Goal: Task Accomplishment & Management: Use online tool/utility

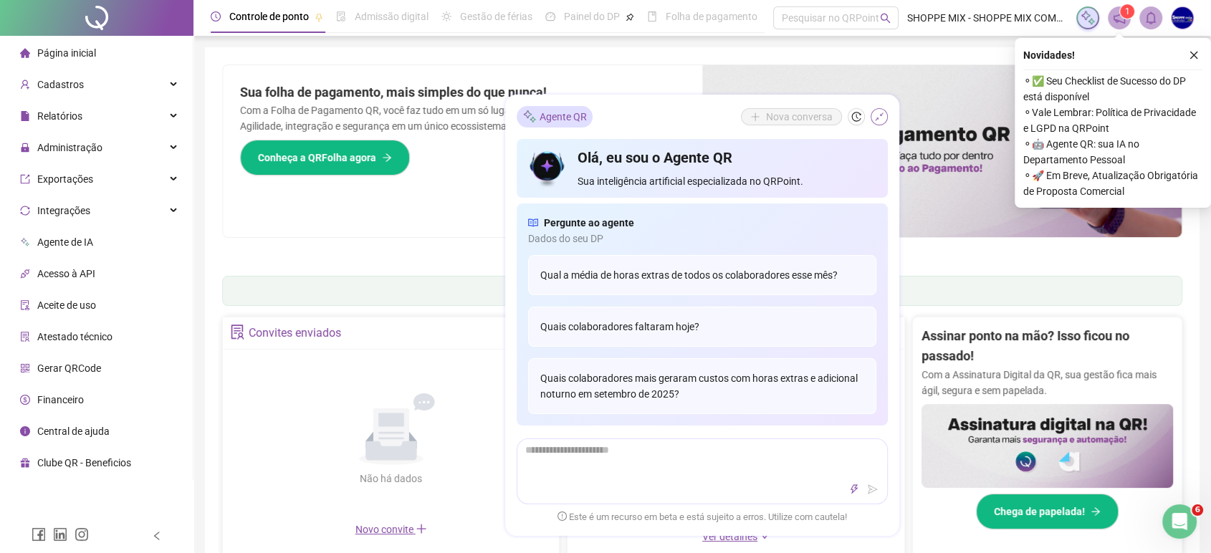
click at [880, 119] on icon "shrink" at bounding box center [880, 117] width 10 height 10
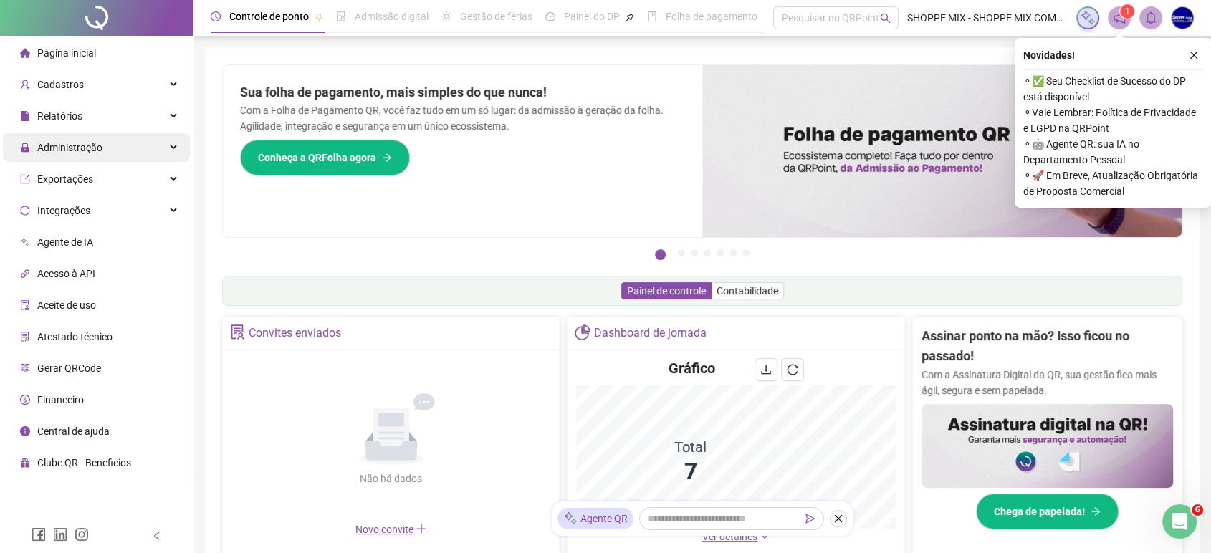
click at [67, 154] on span "Administração" at bounding box center [61, 147] width 82 height 29
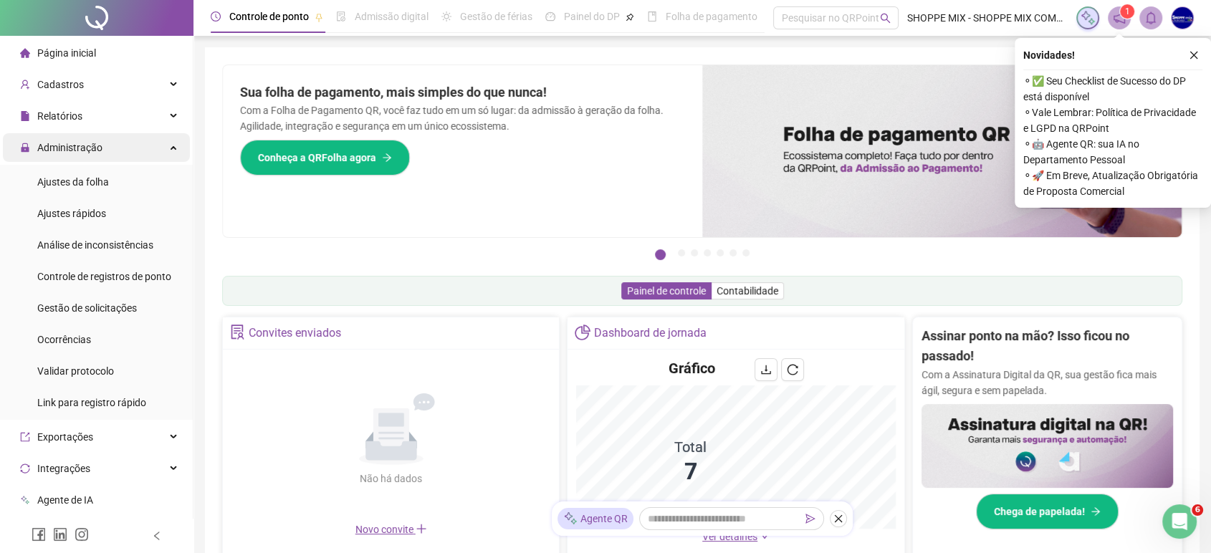
click at [92, 146] on span "Administração" at bounding box center [69, 147] width 65 height 11
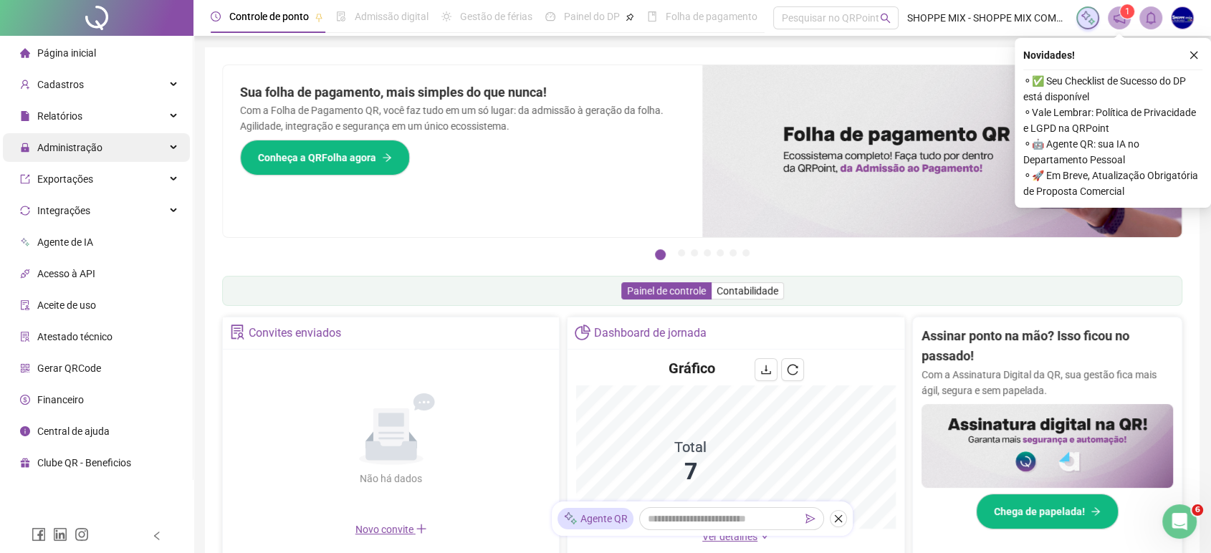
click at [85, 151] on span "Administração" at bounding box center [69, 147] width 65 height 11
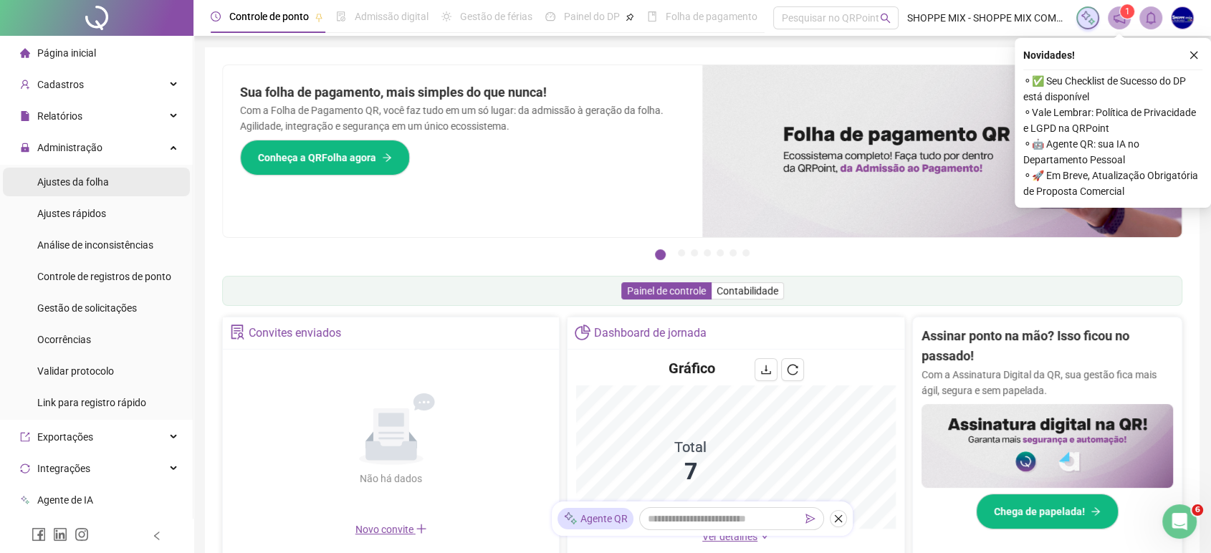
click at [79, 186] on span "Ajustes da folha" at bounding box center [73, 181] width 72 height 11
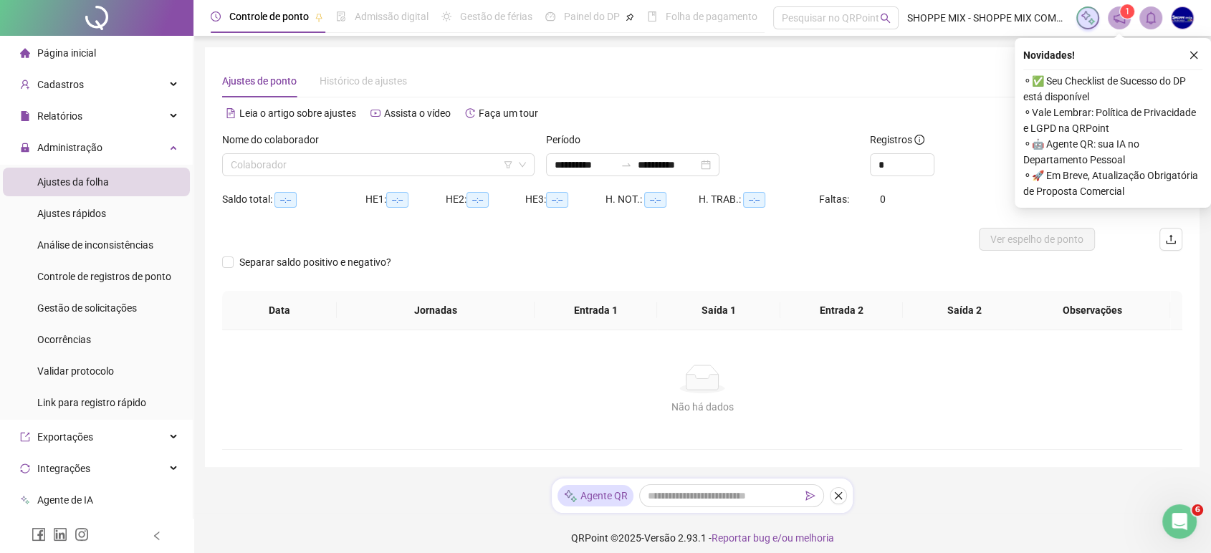
type input "**********"
click at [338, 171] on input "search" at bounding box center [372, 165] width 282 height 22
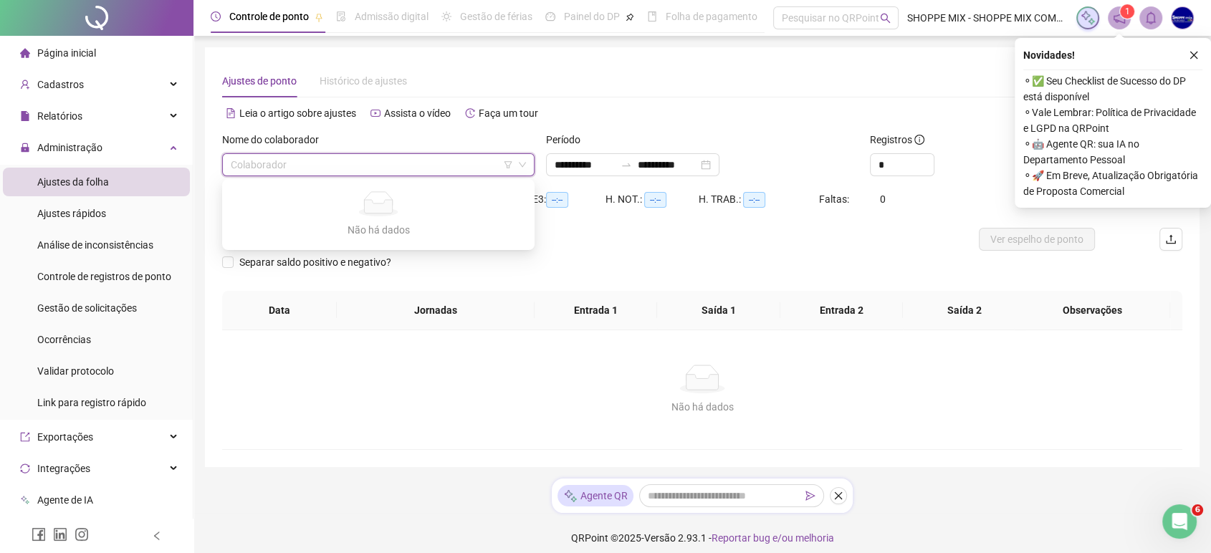
click at [353, 169] on input "search" at bounding box center [372, 165] width 282 height 22
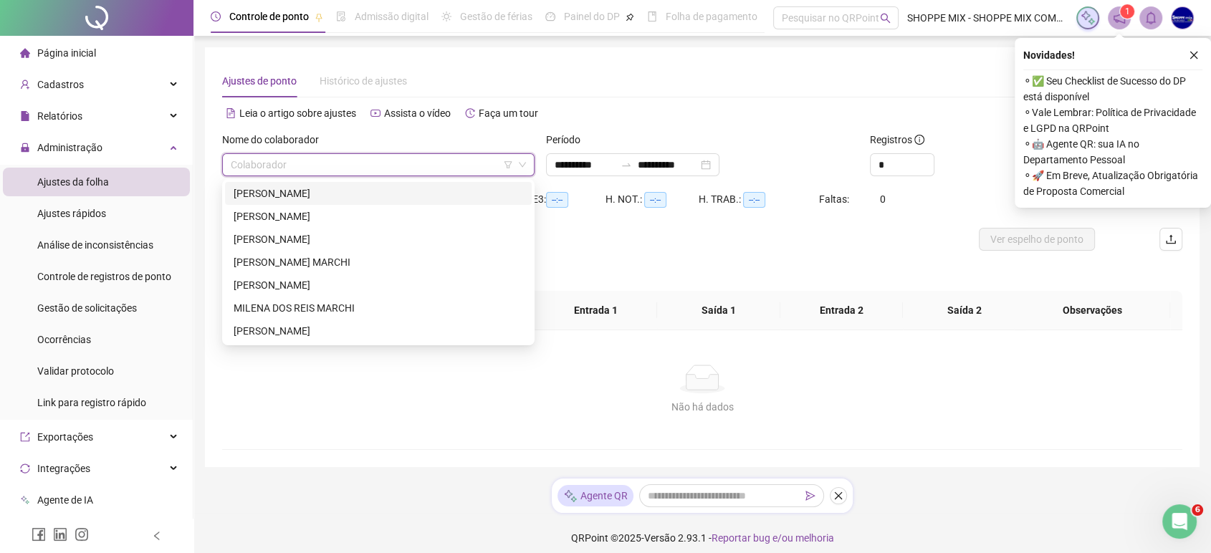
click at [366, 194] on div "ALEXANDRE DA CRUZ OLIVEIRA" at bounding box center [379, 194] width 290 height 16
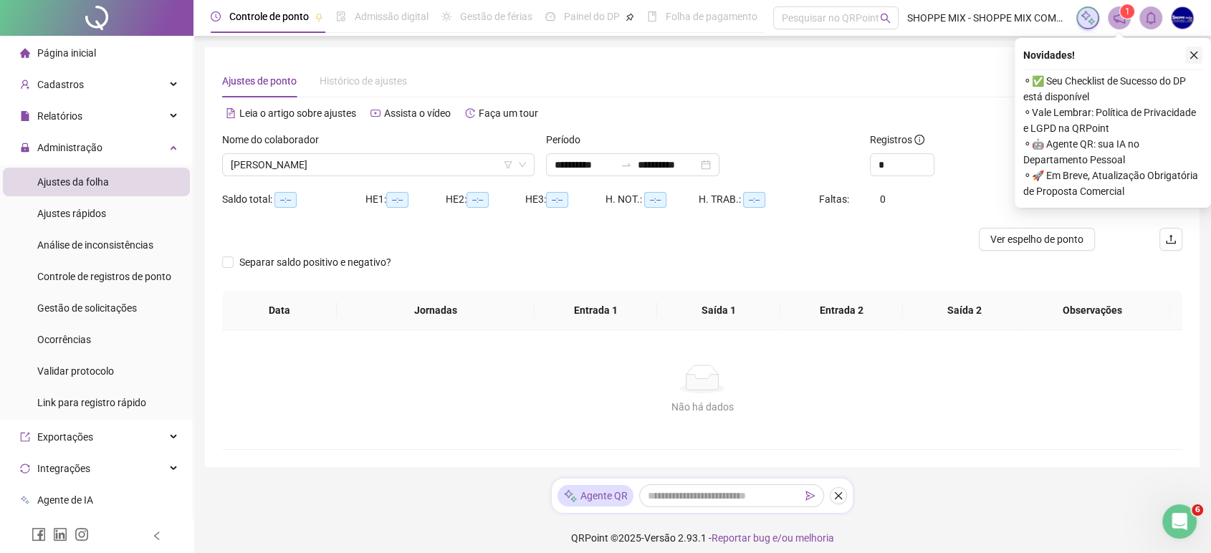
click at [1194, 56] on icon "close" at bounding box center [1194, 55] width 10 height 10
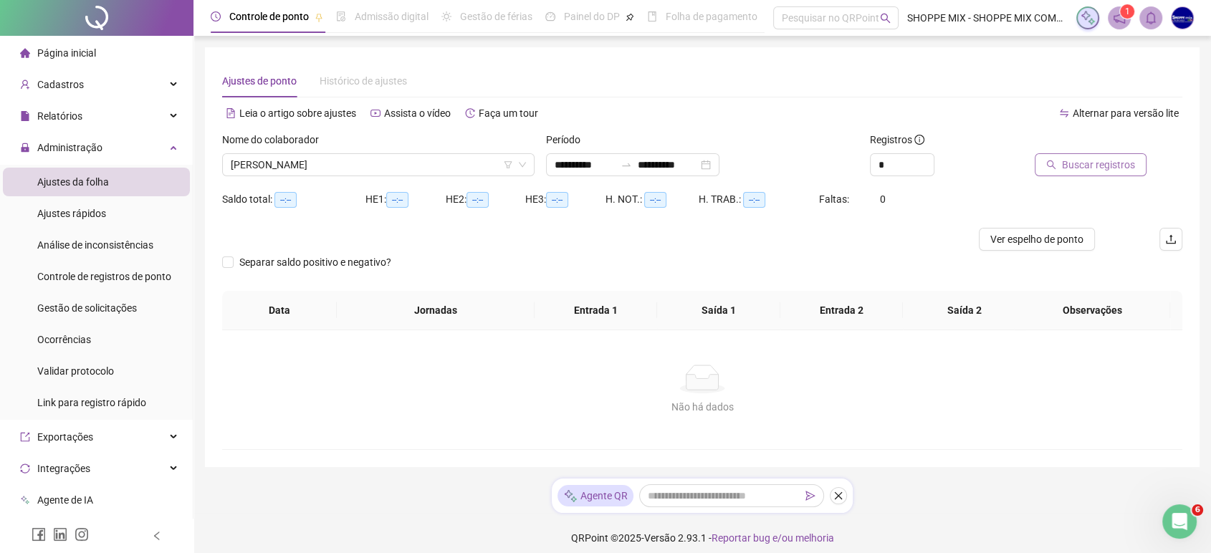
click at [1090, 165] on span "Buscar registros" at bounding box center [1098, 165] width 73 height 16
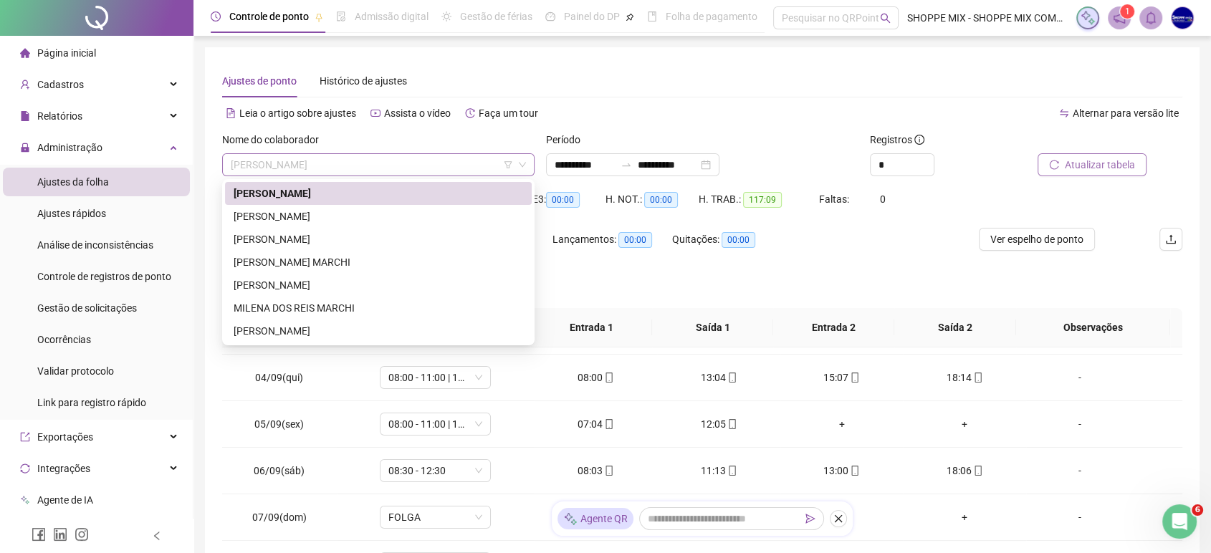
click at [340, 171] on span "ALEXANDRE DA CRUZ OLIVEIRA" at bounding box center [378, 165] width 295 height 22
click at [267, 216] on div "ELEM FELIX DA SILVA" at bounding box center [379, 217] width 290 height 16
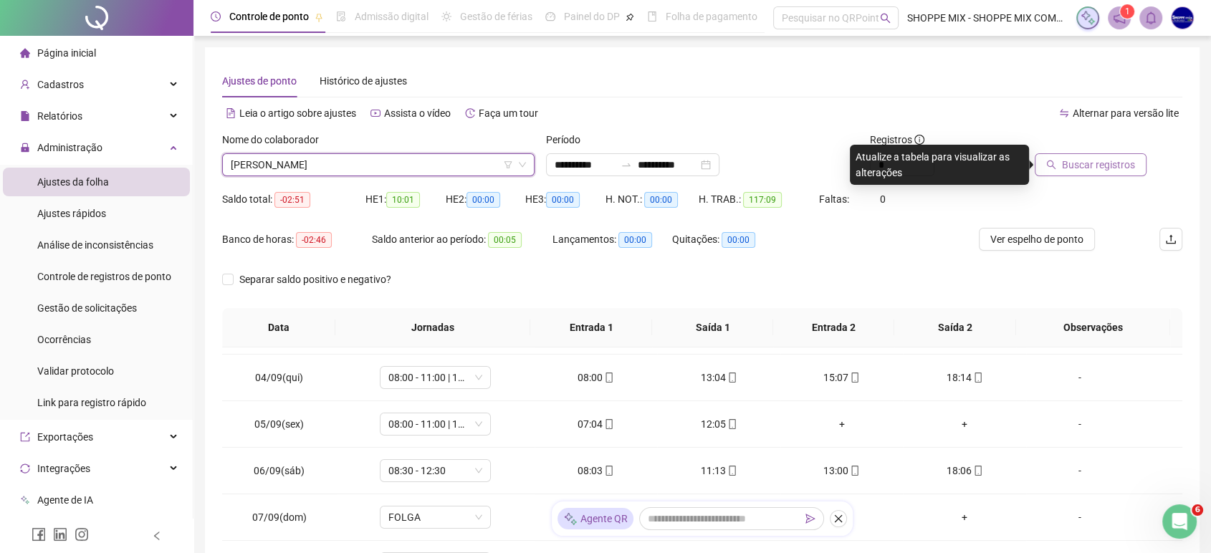
click at [1105, 168] on span "Buscar registros" at bounding box center [1098, 165] width 73 height 16
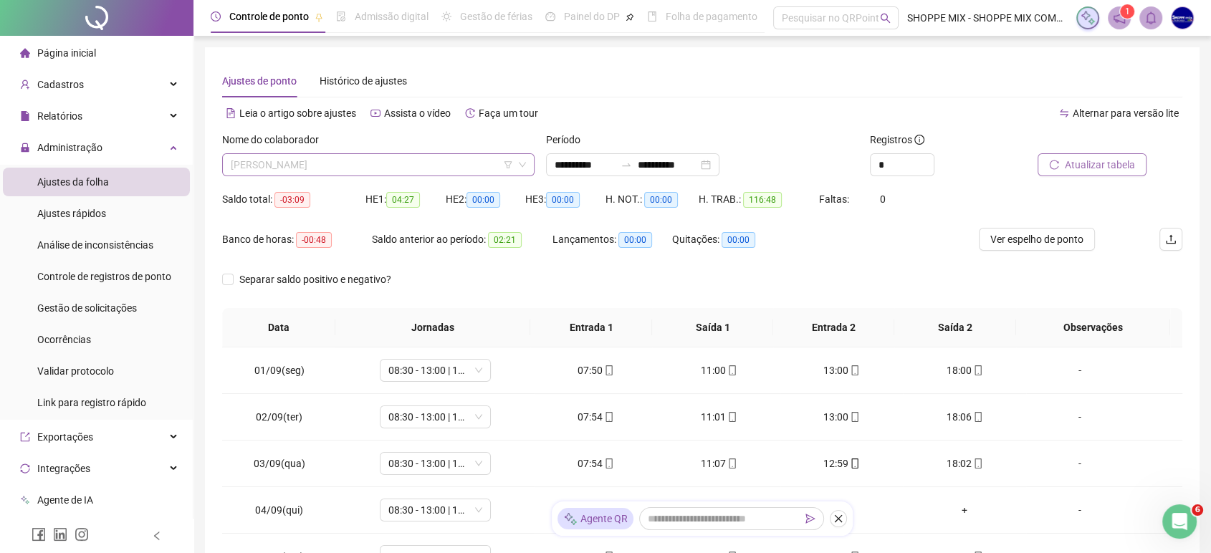
click at [497, 165] on span "ELEM FELIX DA SILVA" at bounding box center [378, 165] width 295 height 22
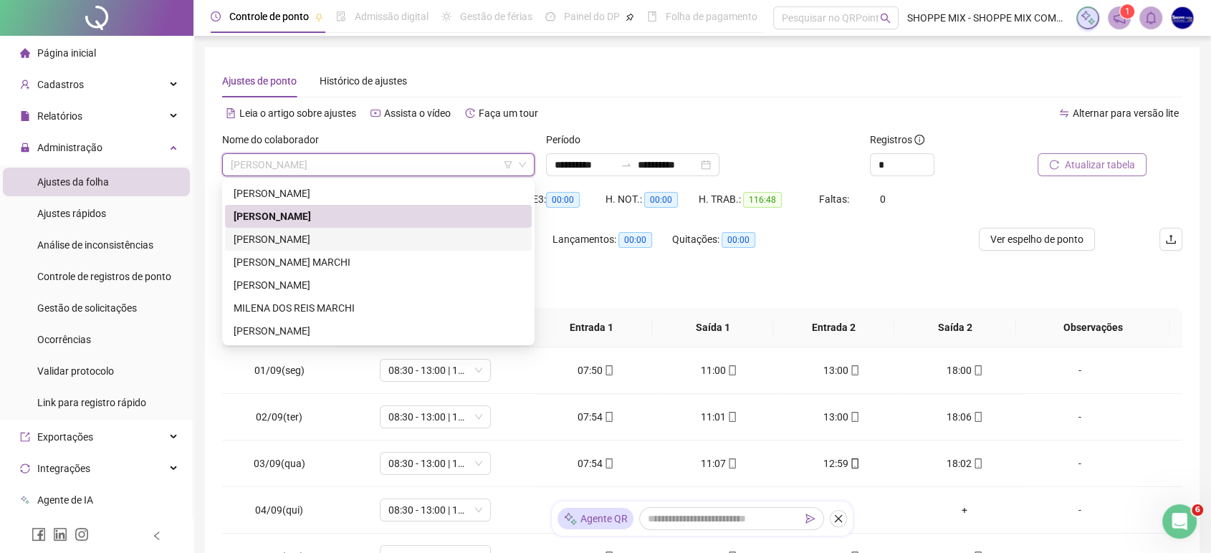
click at [300, 238] on div "EMILLY KAMILLY SANTANA LIMA" at bounding box center [379, 240] width 290 height 16
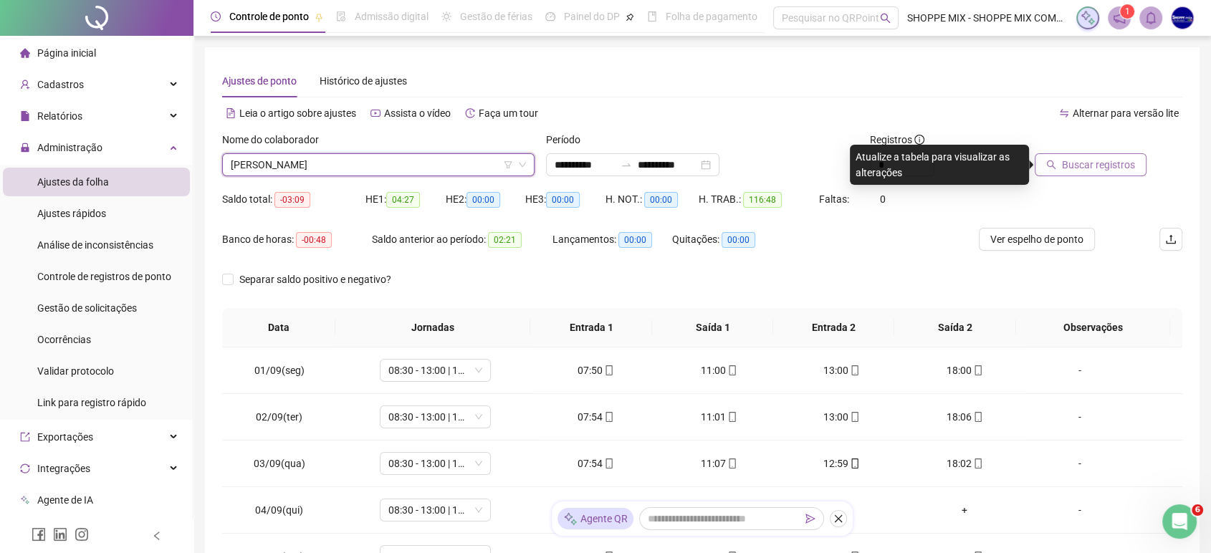
click at [1085, 170] on span "Buscar registros" at bounding box center [1098, 165] width 73 height 16
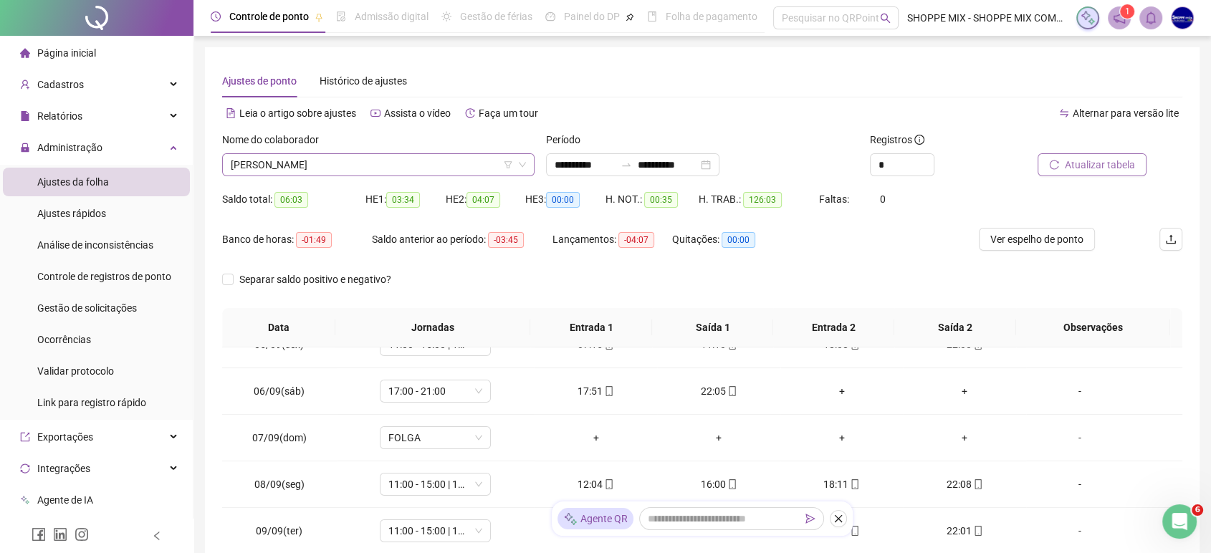
click at [325, 168] on span "EMILLY KAMILLY SANTANA LIMA" at bounding box center [378, 165] width 295 height 22
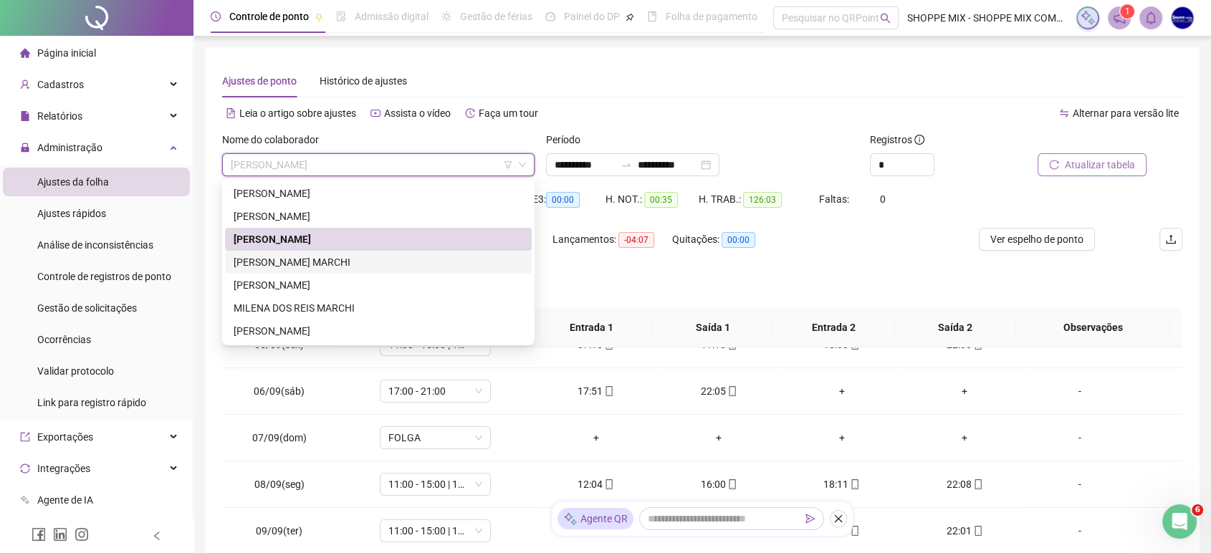
click at [272, 262] on div "GABRIEL DOS REIS MARCHI" at bounding box center [379, 262] width 290 height 16
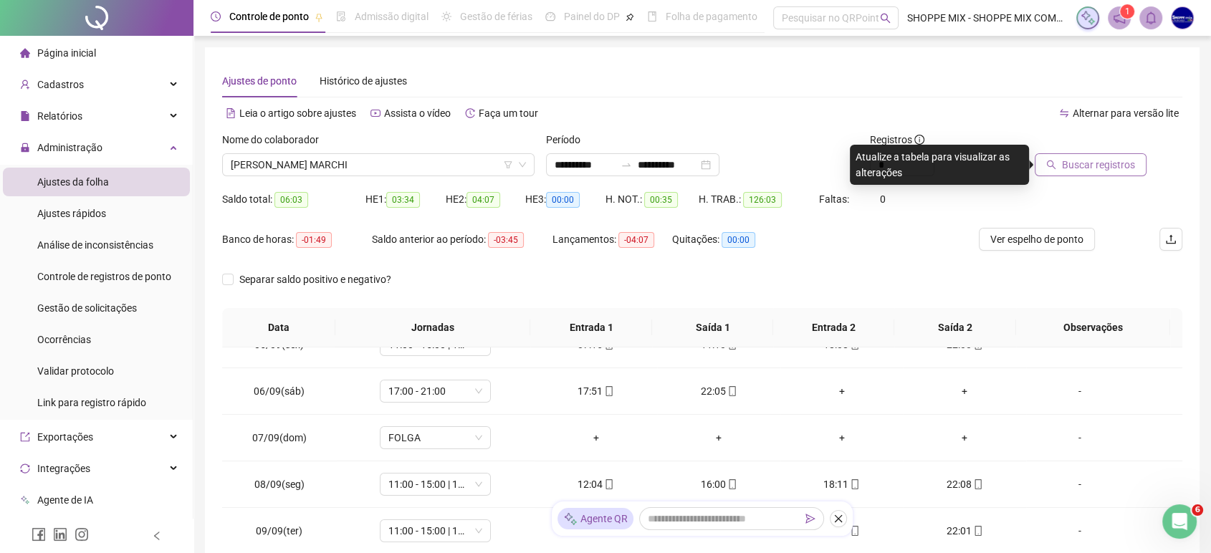
click at [1107, 176] on button "Buscar registros" at bounding box center [1091, 164] width 112 height 23
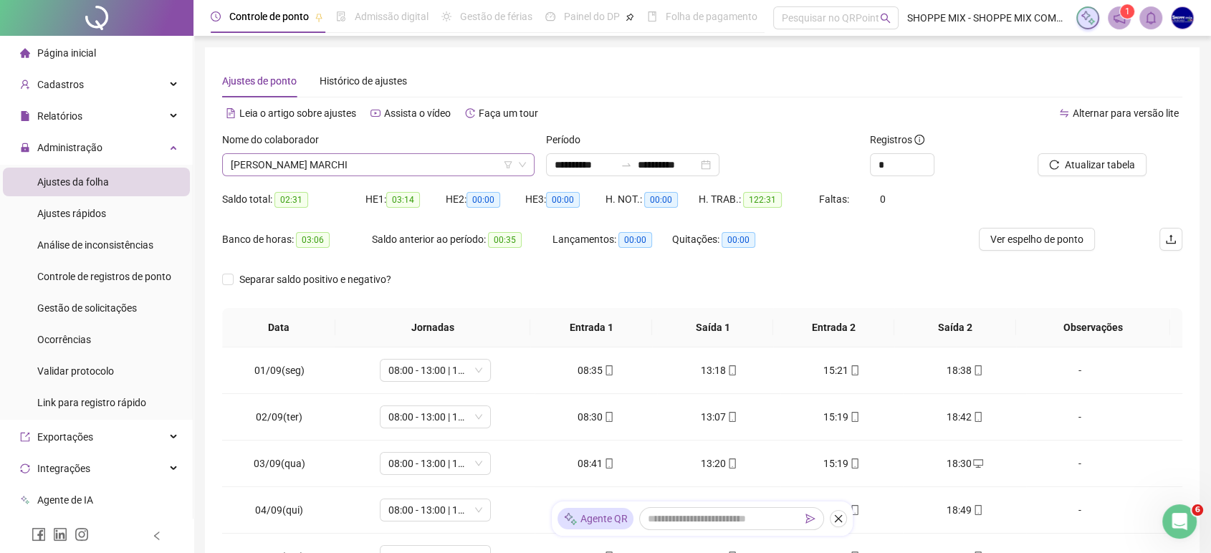
click at [382, 167] on span "GABRIEL DOS REIS MARCHI" at bounding box center [378, 165] width 295 height 22
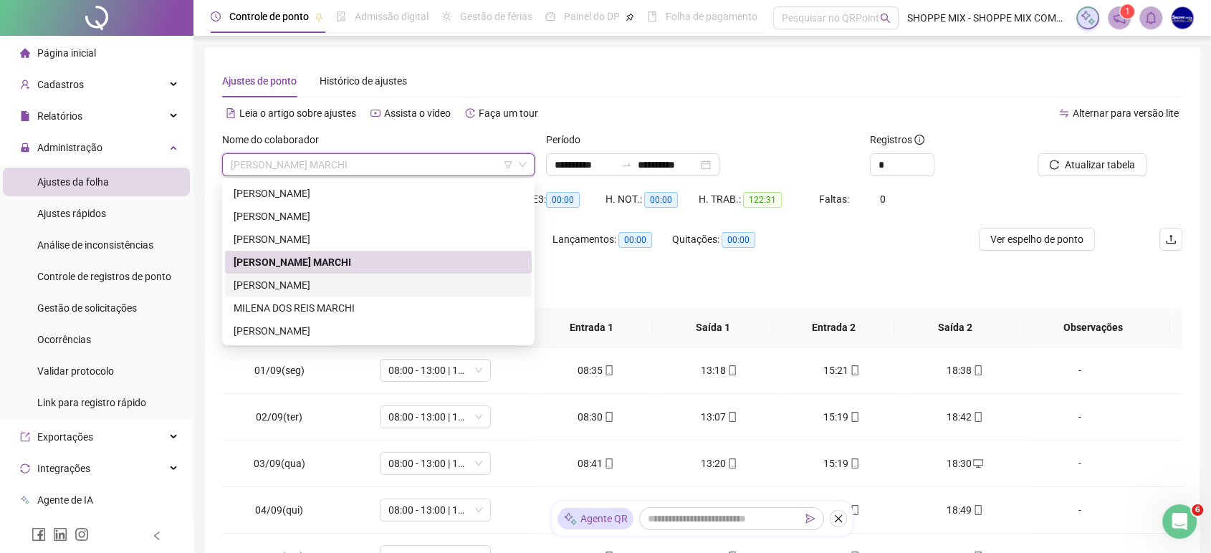
click at [280, 285] on div "KRISLAINY DA SILVA DA CONCEIÇÃO" at bounding box center [379, 285] width 290 height 16
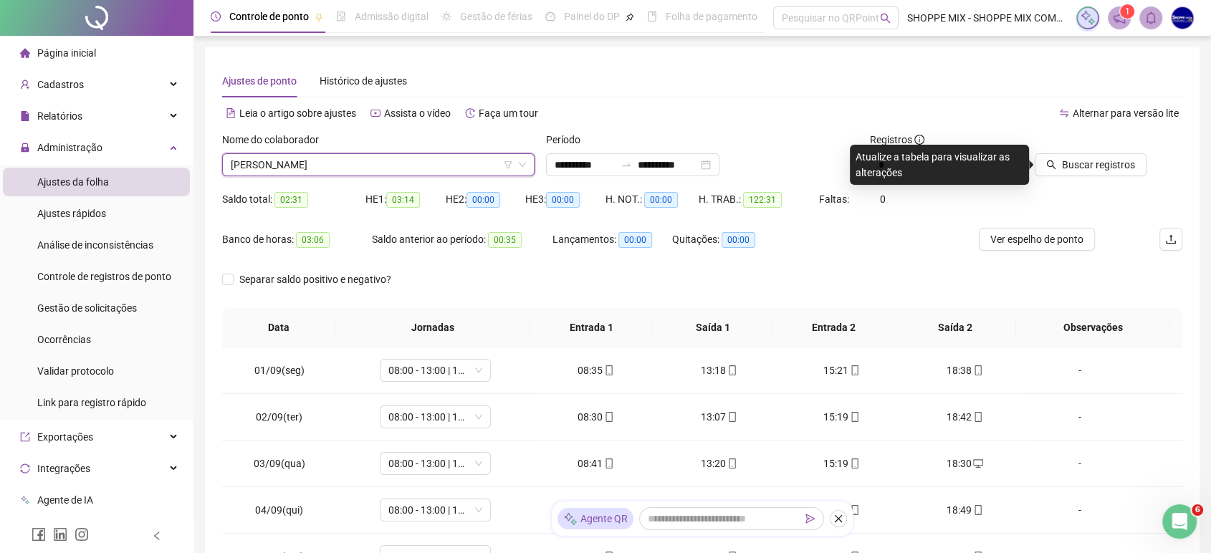
click at [291, 166] on span "KRISLAINY DA SILVA DA CONCEIÇÃO" at bounding box center [378, 165] width 295 height 22
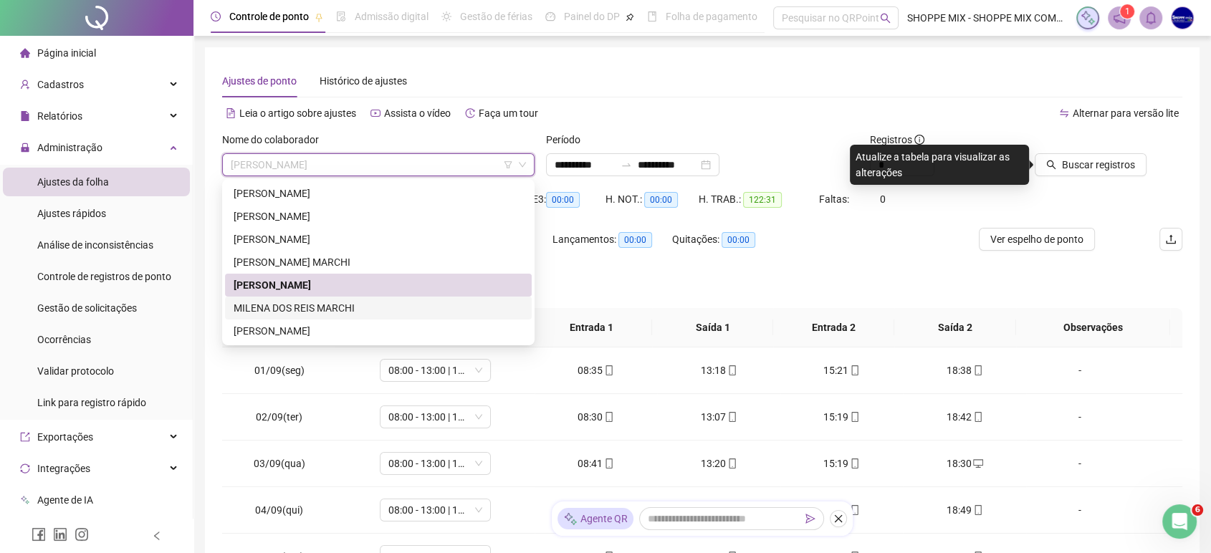
click at [274, 309] on div "MILENA DOS REIS MARCHI" at bounding box center [379, 308] width 290 height 16
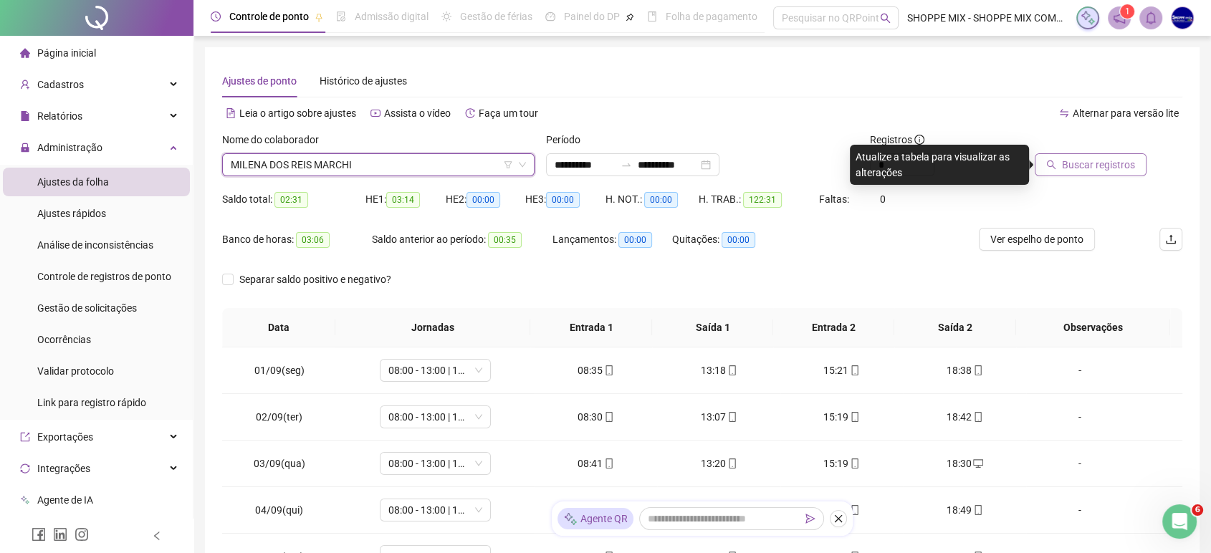
click at [1097, 165] on span "Buscar registros" at bounding box center [1098, 165] width 73 height 16
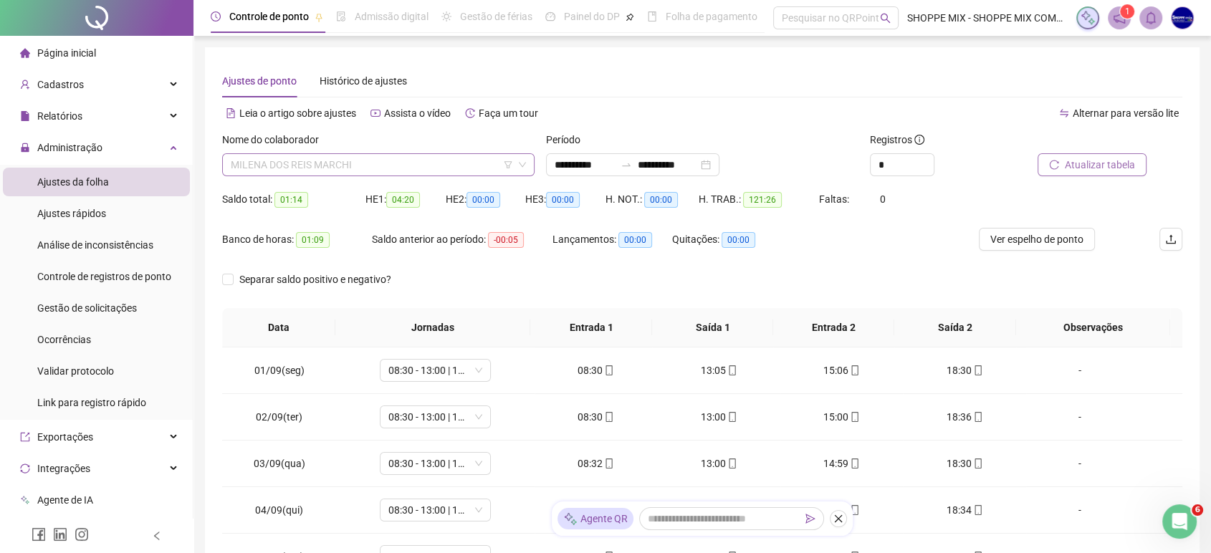
click at [379, 168] on span "MILENA DOS REIS MARCHI" at bounding box center [378, 165] width 295 height 22
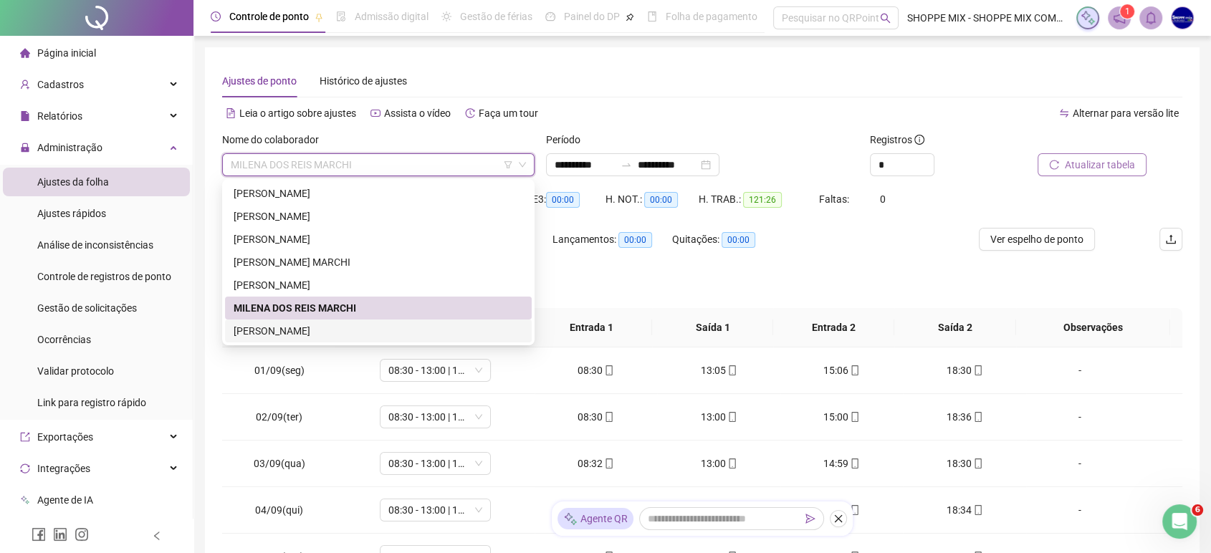
click at [318, 329] on div "VANESSA VITORIA SOUZA DA SILVA" at bounding box center [379, 331] width 290 height 16
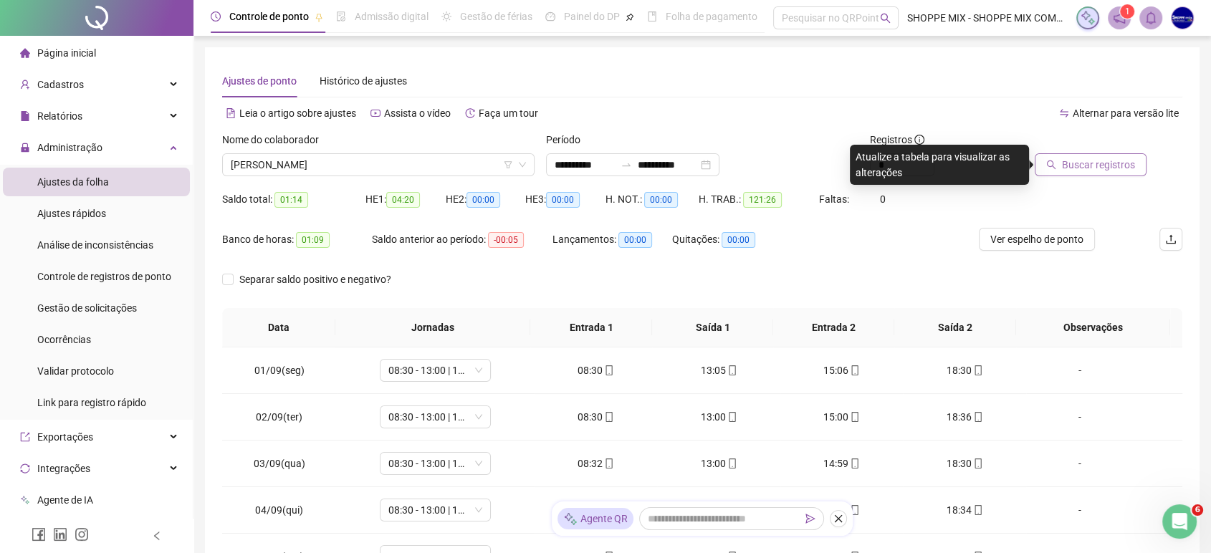
click at [1083, 165] on span "Buscar registros" at bounding box center [1098, 165] width 73 height 16
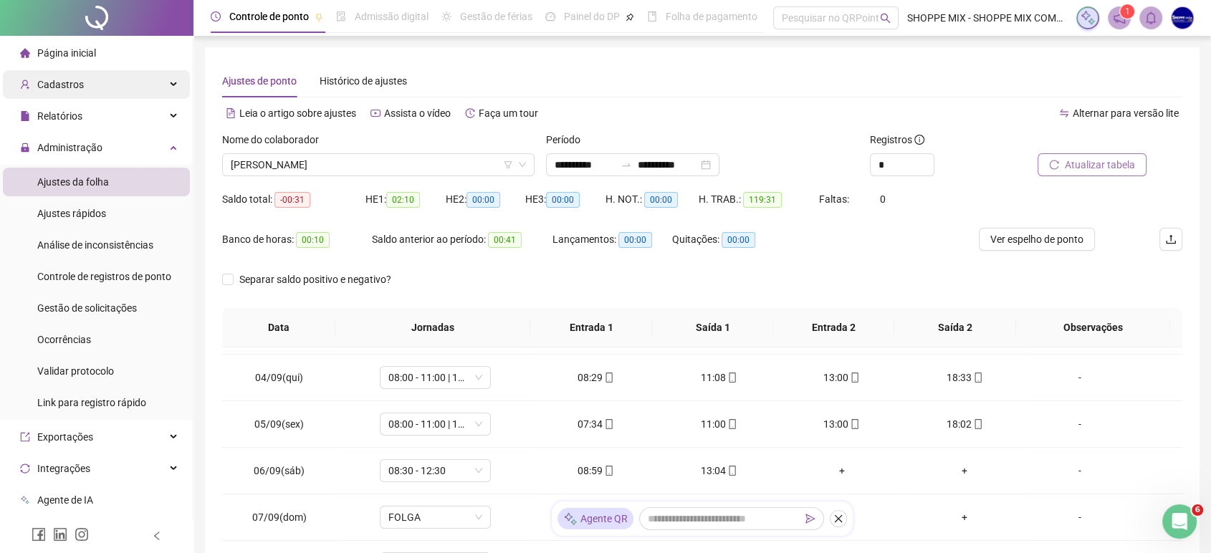
click at [89, 88] on div "Cadastros" at bounding box center [96, 84] width 187 height 29
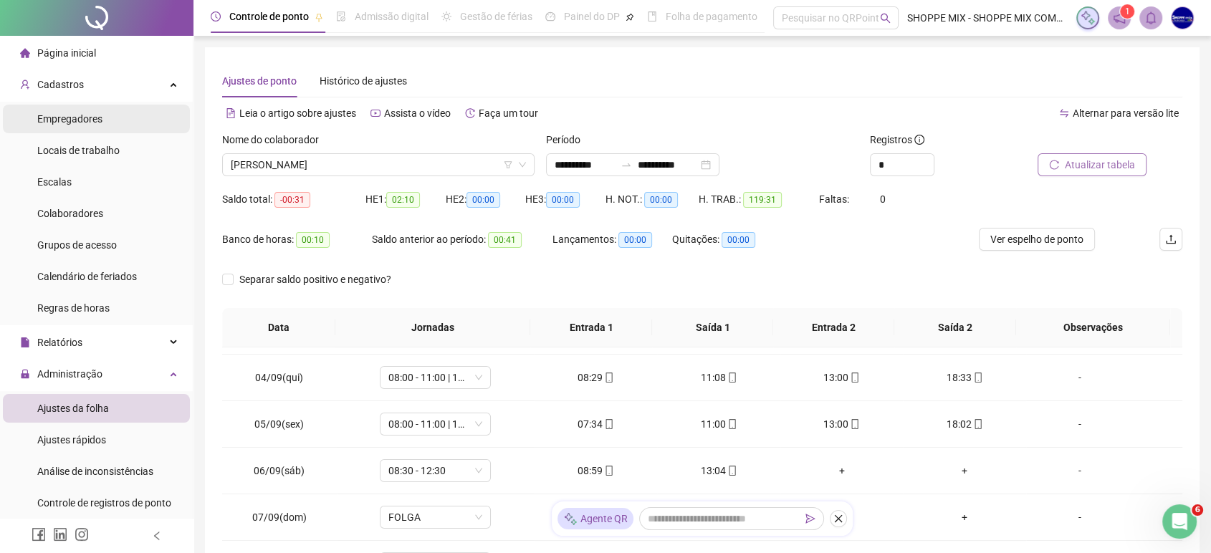
click at [85, 115] on span "Empregadores" at bounding box center [69, 118] width 65 height 11
